Goal: Browse casually

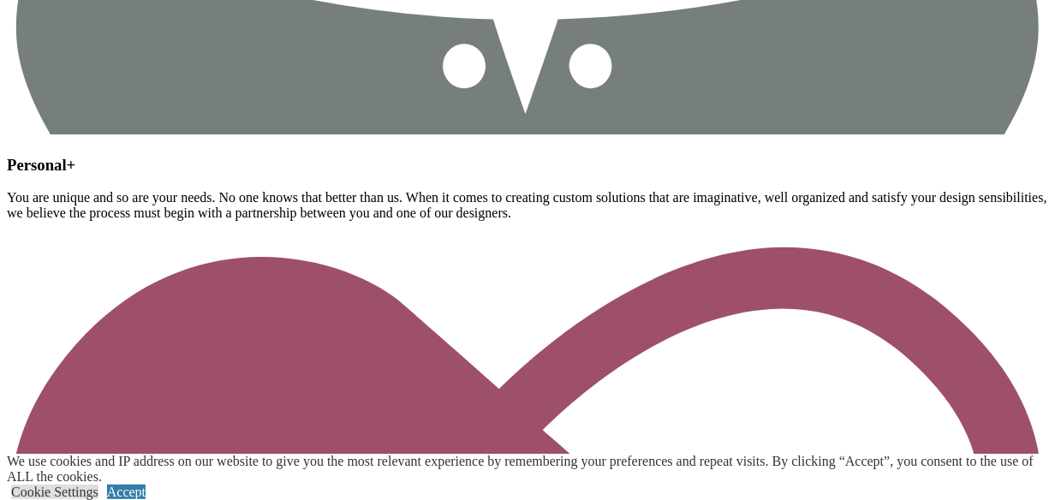
scroll to position [3512, 0]
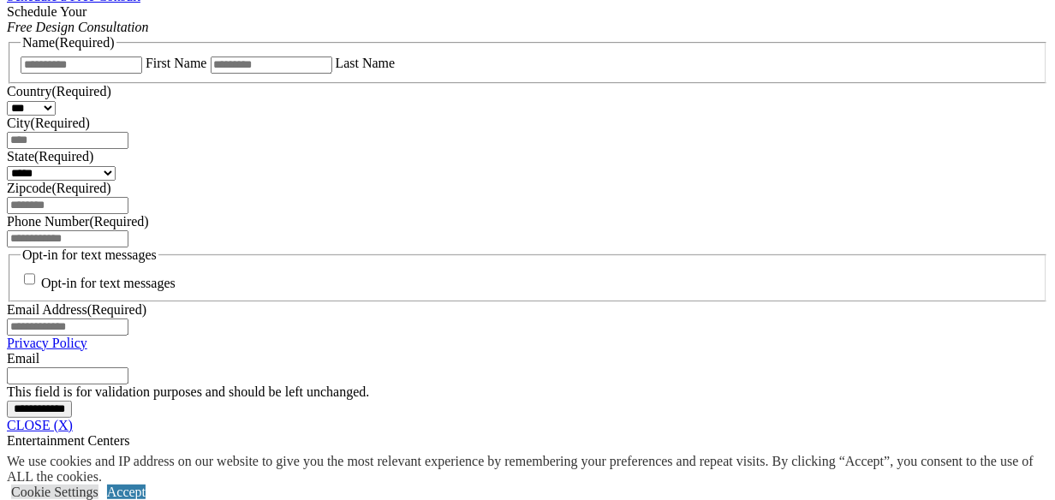
scroll to position [1199, 0]
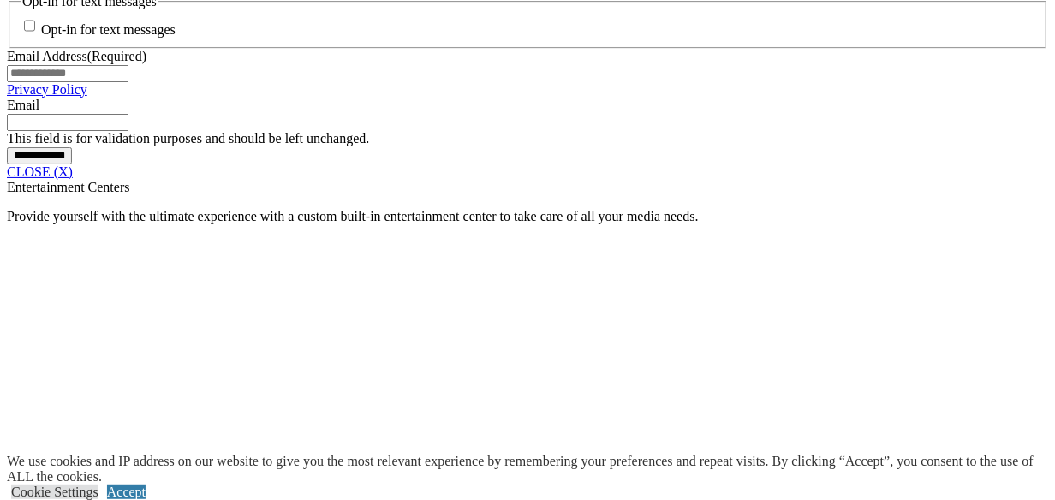
scroll to position [1456, 0]
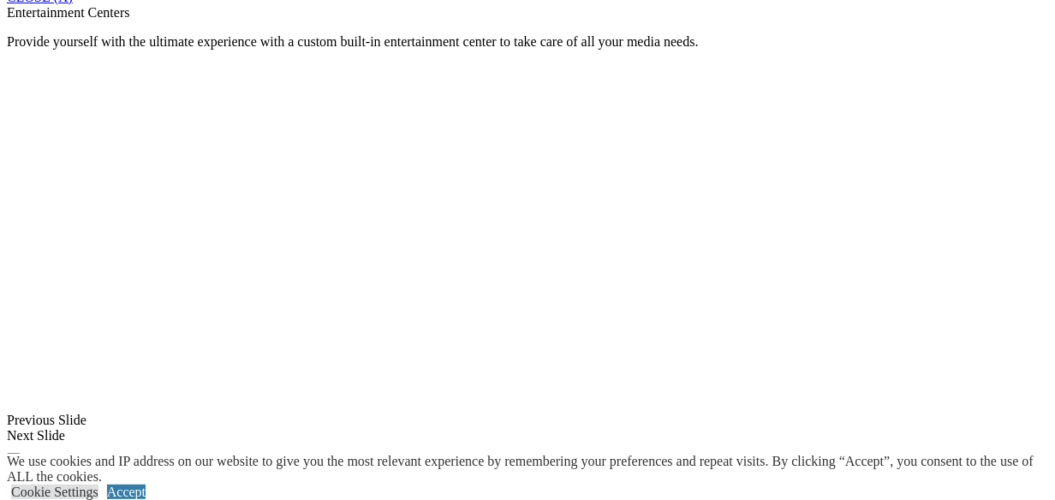
scroll to position [1627, 0]
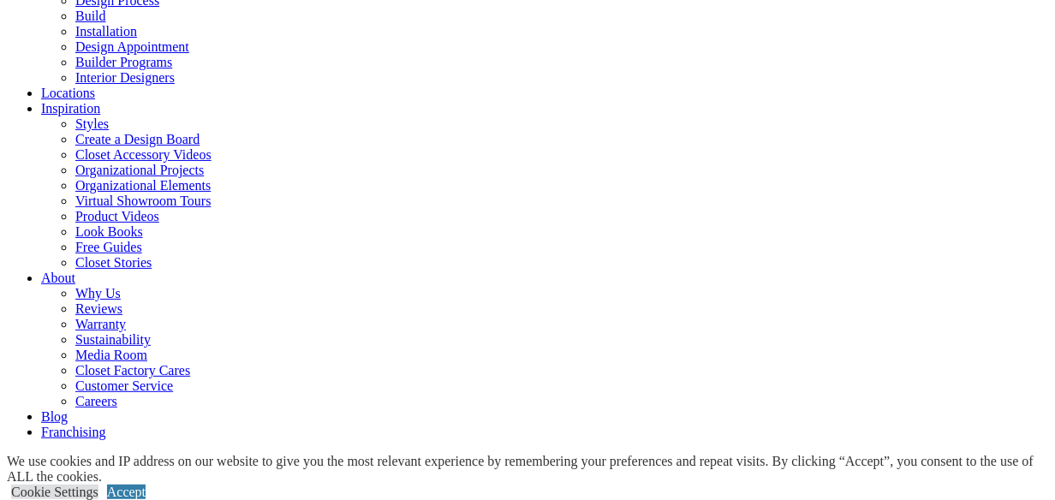
scroll to position [171, 0]
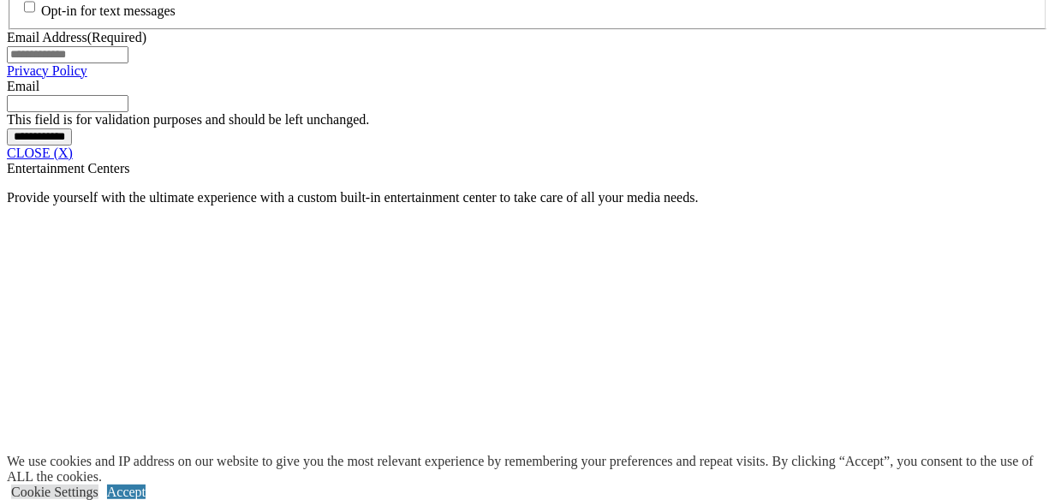
scroll to position [1298, 0]
